Goal: Find specific page/section: Find specific page/section

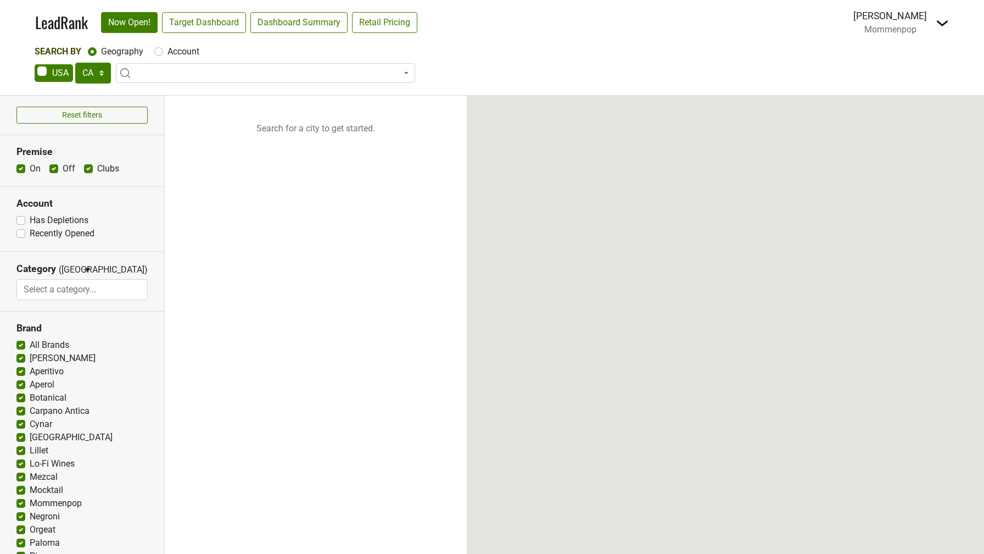
select select "CA"
click at [937, 23] on img at bounding box center [942, 22] width 13 height 13
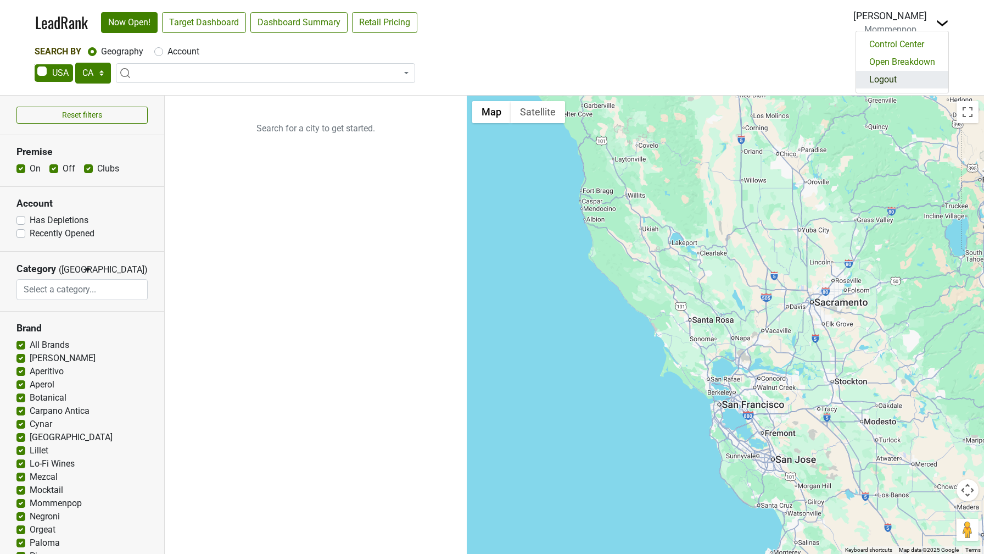
click at [896, 83] on link "Logout" at bounding box center [902, 80] width 92 height 18
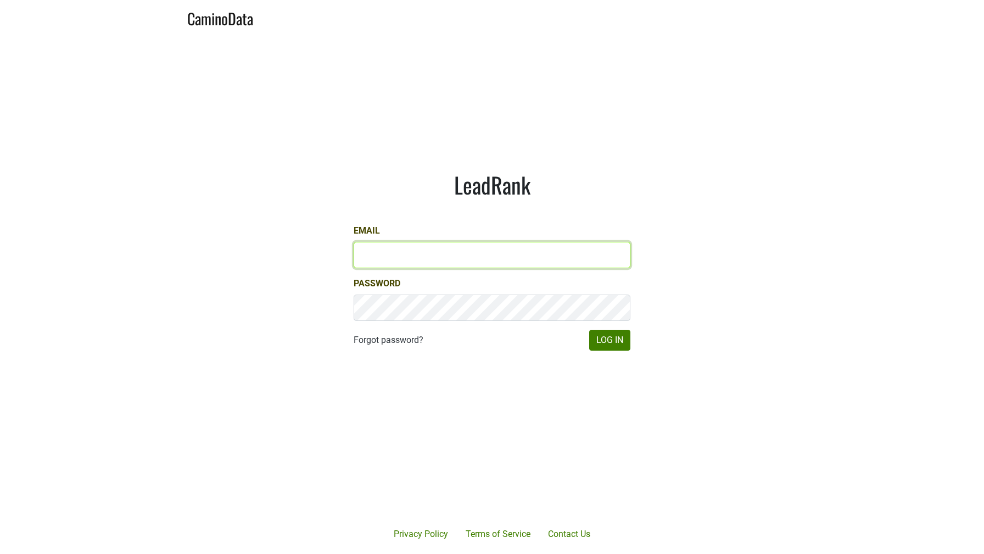
type input "dave@caminodata.com"
click at [387, 256] on input "dave@caminodata.com" at bounding box center [492, 255] width 277 height 26
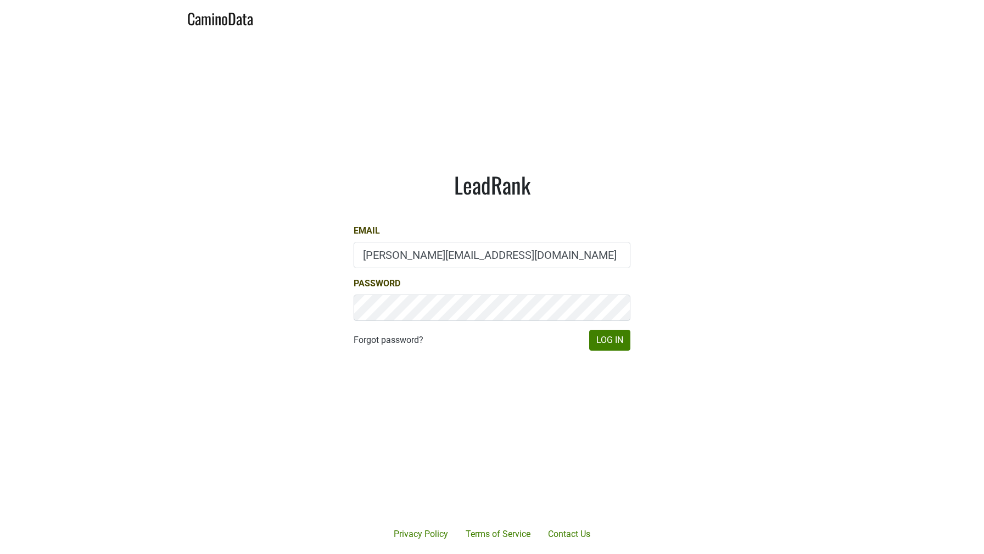
click at [394, 205] on div "LeadRank Email dave@caminodata.com Password Forgot password? Log In" at bounding box center [491, 261] width 329 height 232
click at [610, 341] on button "Log In" at bounding box center [609, 339] width 41 height 21
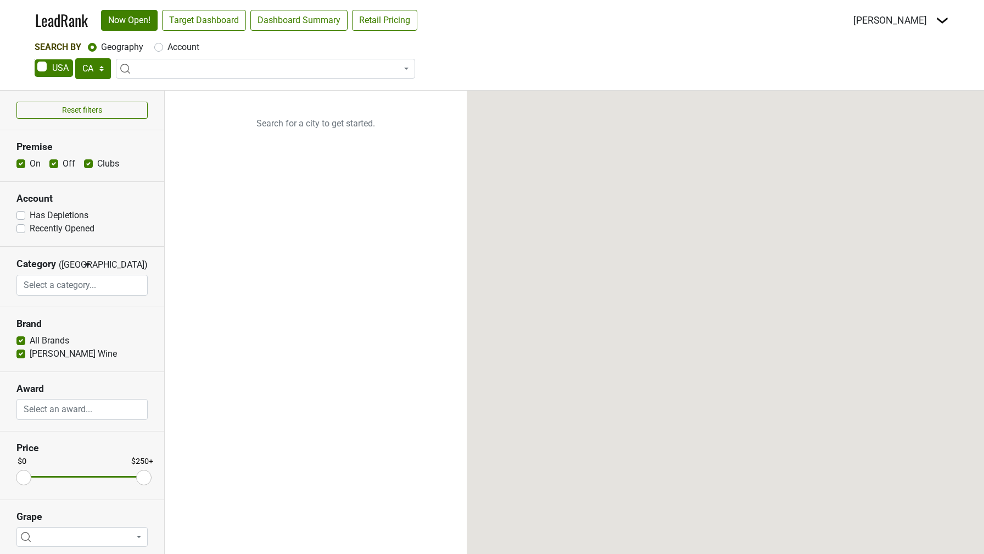
select select "CA"
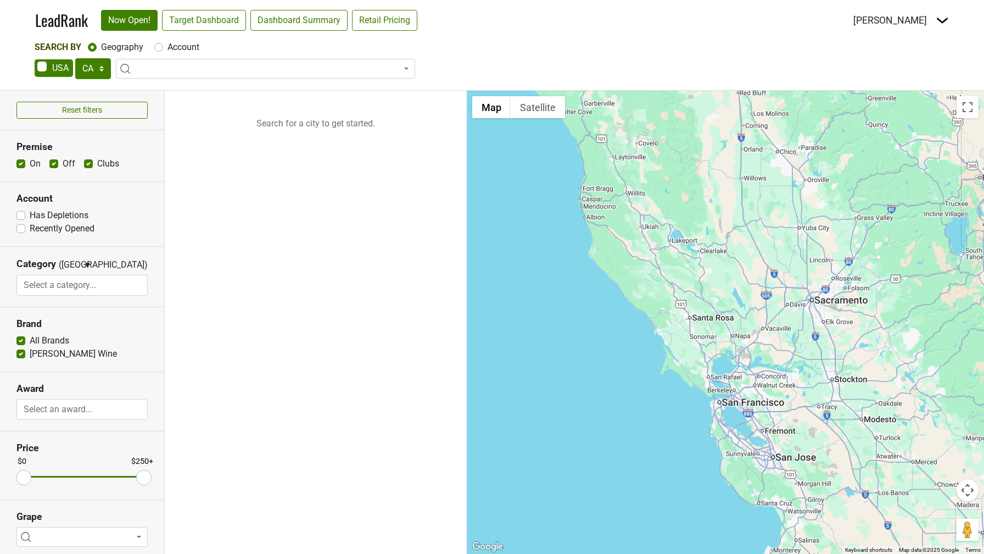
click at [935, 23] on div "Dave Minnick Switch to Schramsberg Switch to Mirabelle Control Center" at bounding box center [901, 20] width 96 height 14
click at [942, 18] on img at bounding box center [942, 20] width 13 height 13
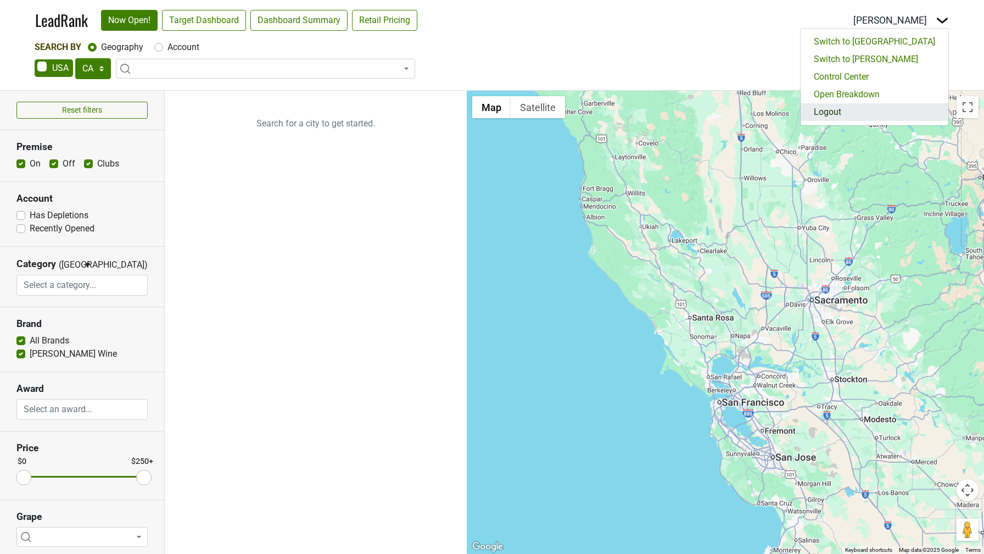
click at [875, 115] on link "Logout" at bounding box center [875, 112] width 148 height 18
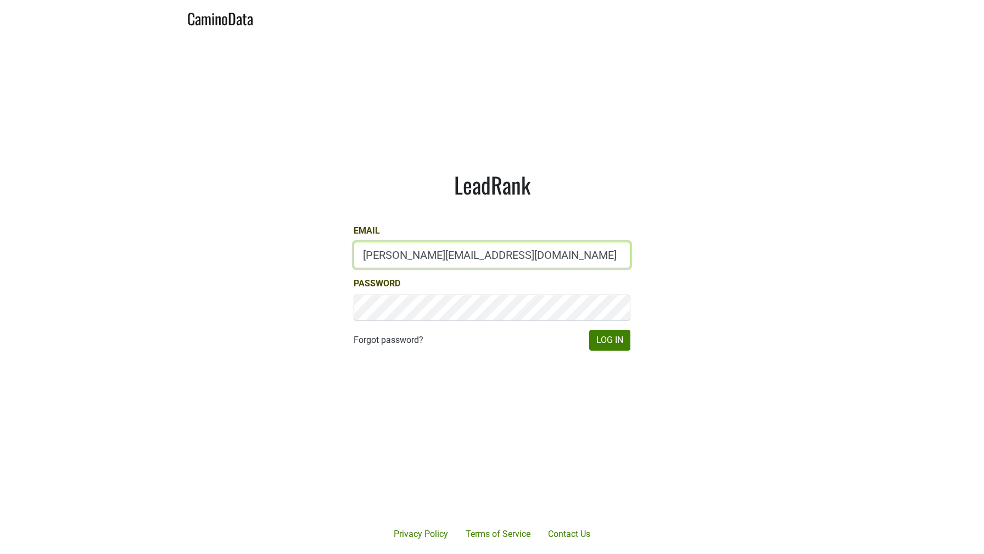
click at [373, 257] on input "dave@caminodata.com" at bounding box center [492, 255] width 277 height 26
type input "a"
type input "marc@dumol.com"
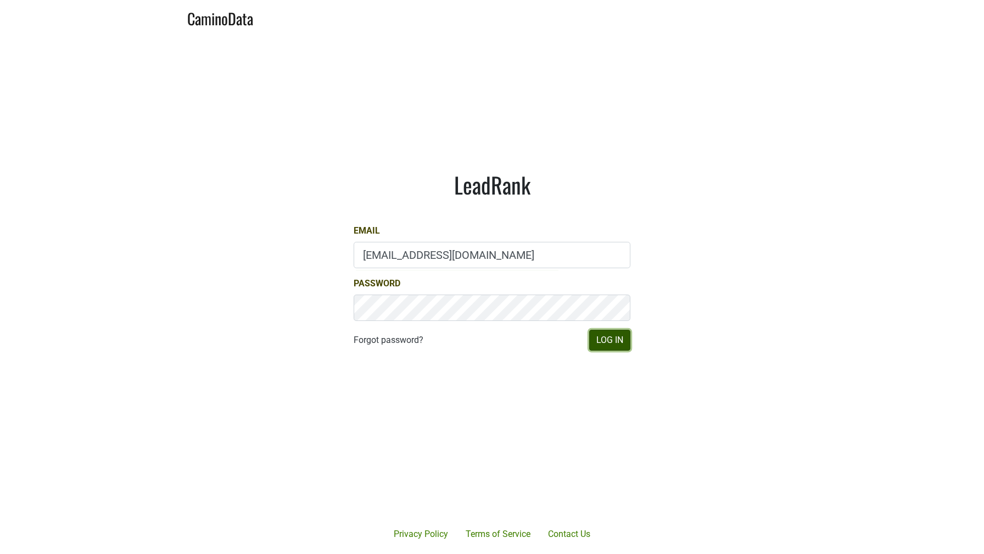
click at [623, 340] on button "Log In" at bounding box center [609, 339] width 41 height 21
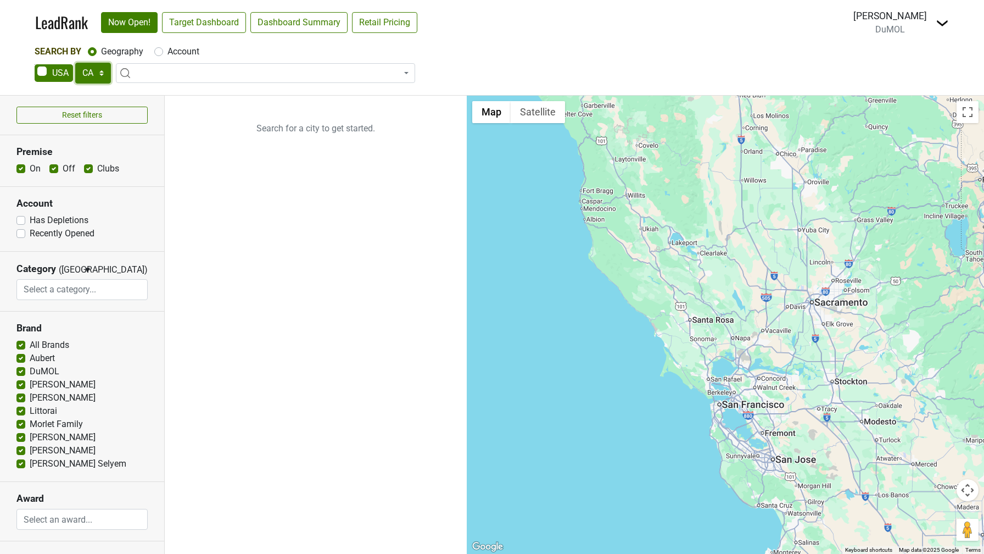
click at [99, 71] on select "AK AL AR AZ CA CO CT DC DE FL GA HI IA ID IL IN KS KY LA MA MD ME MI MN MO MS M…" at bounding box center [93, 73] width 36 height 21
select select "AZ"
click at [75, 63] on select "AK AL AR AZ CA CO CT DC DE FL GA HI IA ID IL IN KS KY LA MA MD ME MI MN MO MS M…" at bounding box center [93, 73] width 36 height 21
click at [167, 51] on label "Account" at bounding box center [183, 51] width 32 height 13
click at [160, 51] on input "Account" at bounding box center [158, 50] width 9 height 11
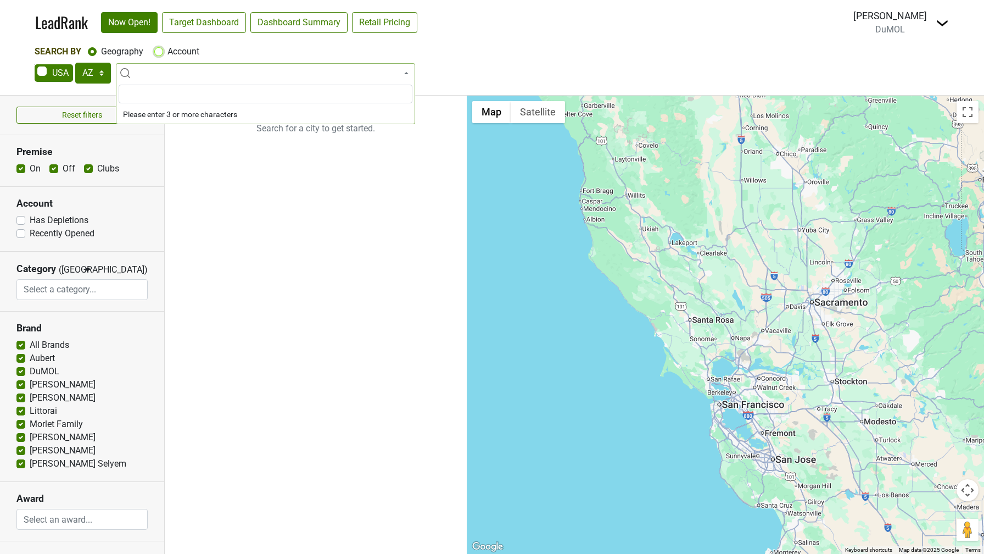
radio input "true"
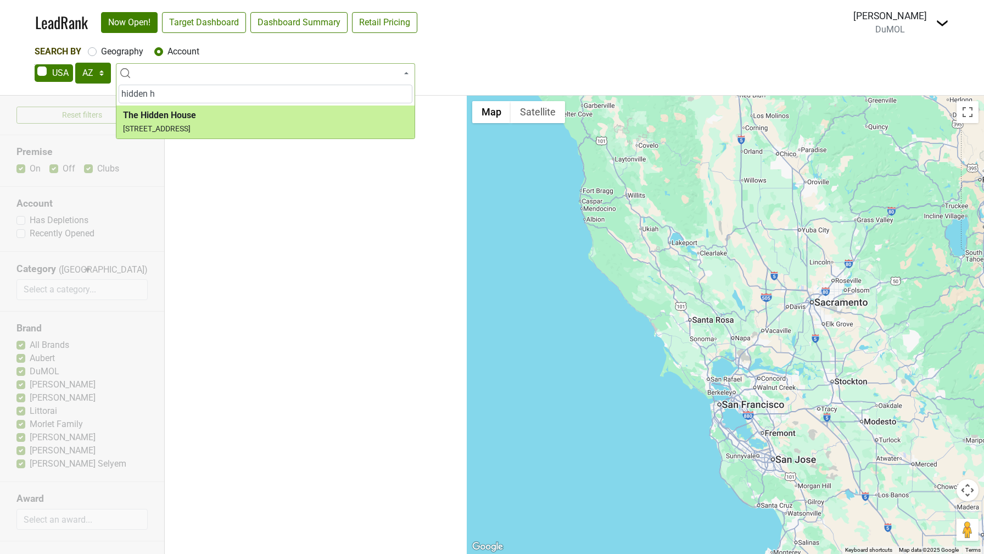
type input "hidden h"
select select "345063"
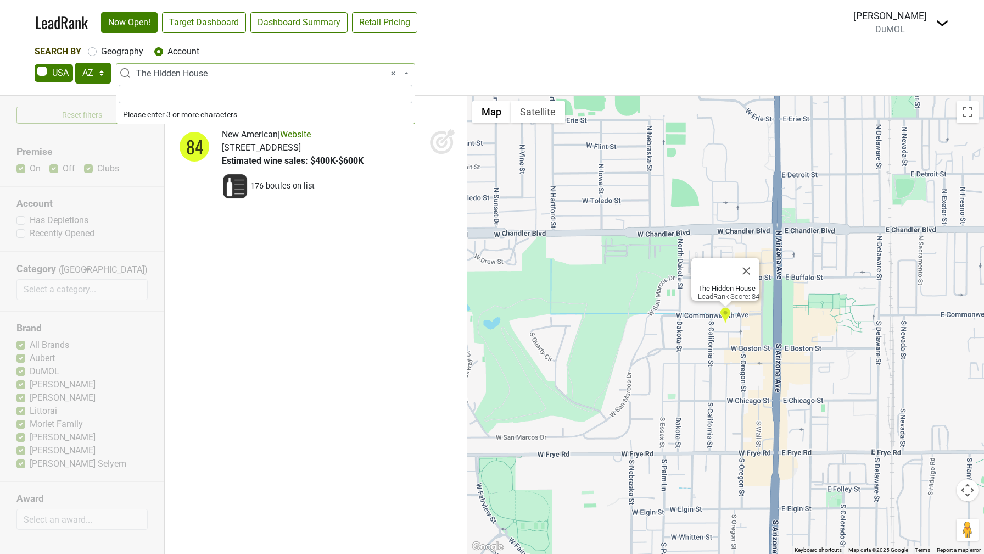
click at [201, 78] on span "× The Hidden House" at bounding box center [268, 73] width 265 height 13
click at [231, 301] on ul "The Hidden House | $$$ 84 New American | Website 176 bottles on list" at bounding box center [316, 325] width 302 height 458
click at [165, 73] on span "× The Hidden House" at bounding box center [268, 73] width 265 height 13
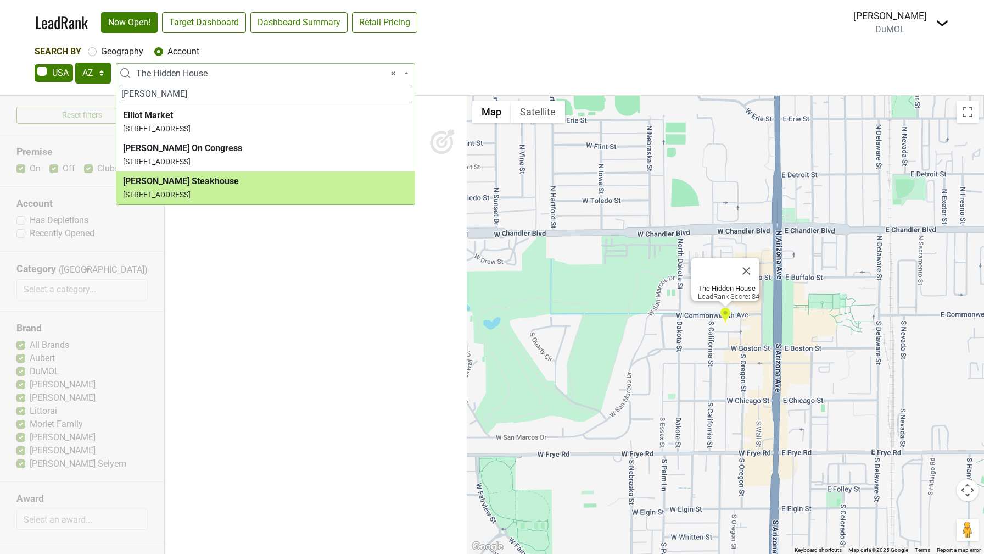
type input "elliot"
select select "124379851"
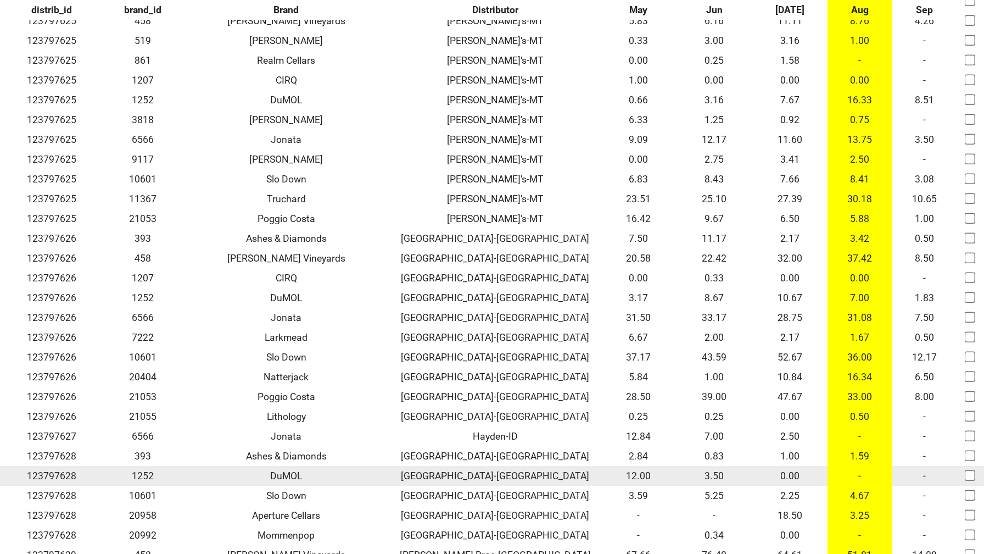
scroll to position [3097, 0]
